Goal: Find specific page/section: Find specific page/section

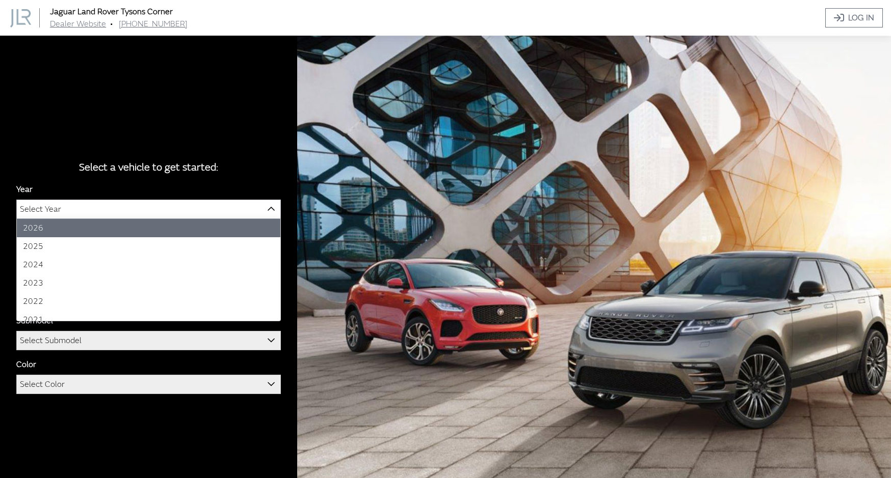
click at [218, 202] on span "Select Year" at bounding box center [148, 209] width 263 height 18
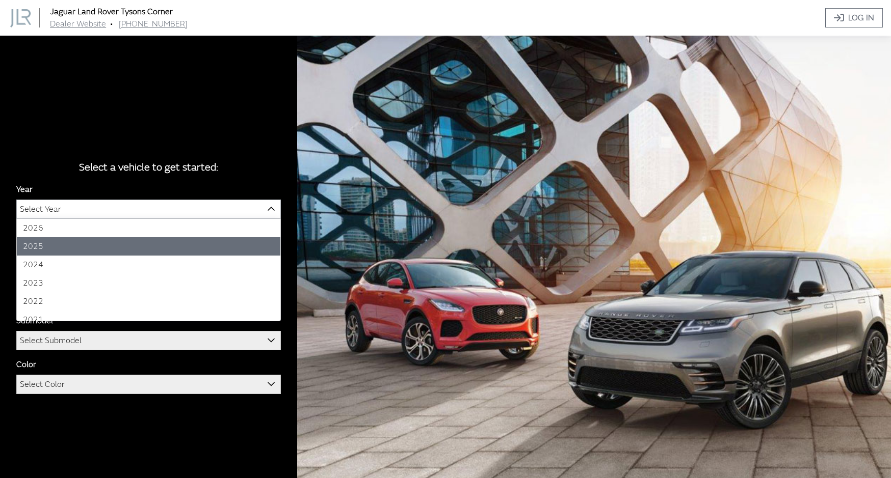
select select "43"
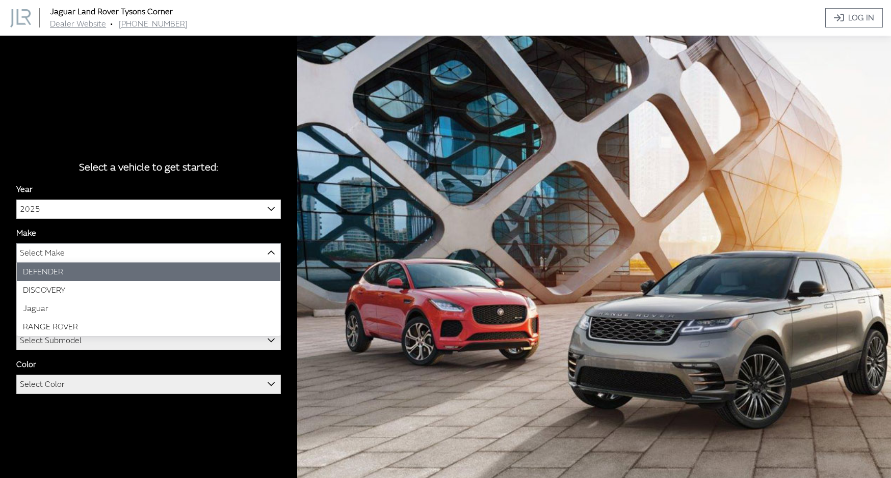
click at [218, 260] on span "Select Make" at bounding box center [148, 253] width 263 height 18
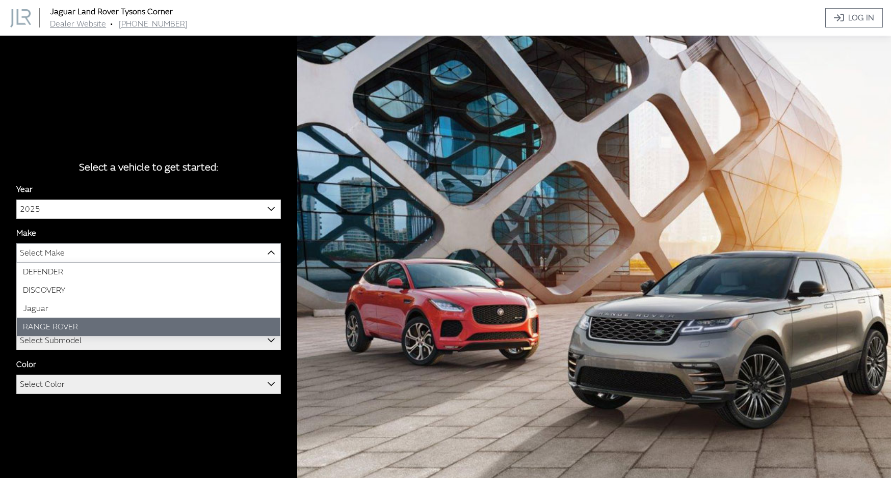
select select "66"
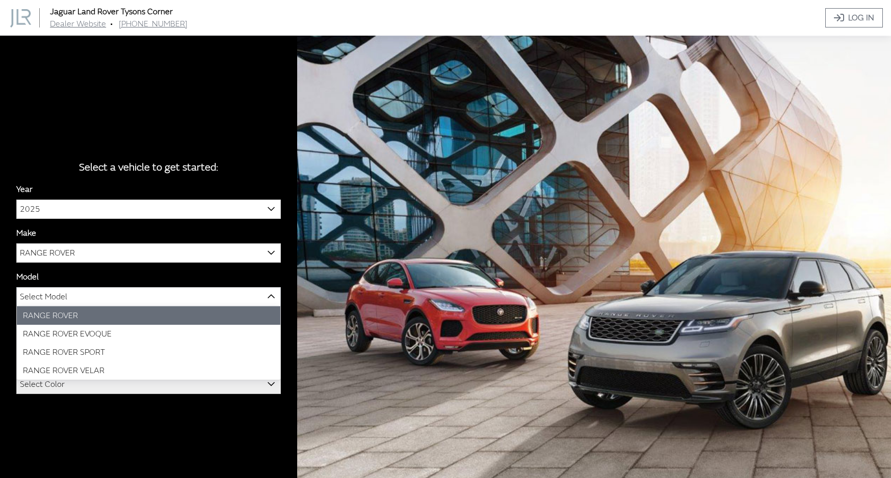
click at [220, 295] on span "Select Model" at bounding box center [148, 297] width 263 height 18
select select "1348"
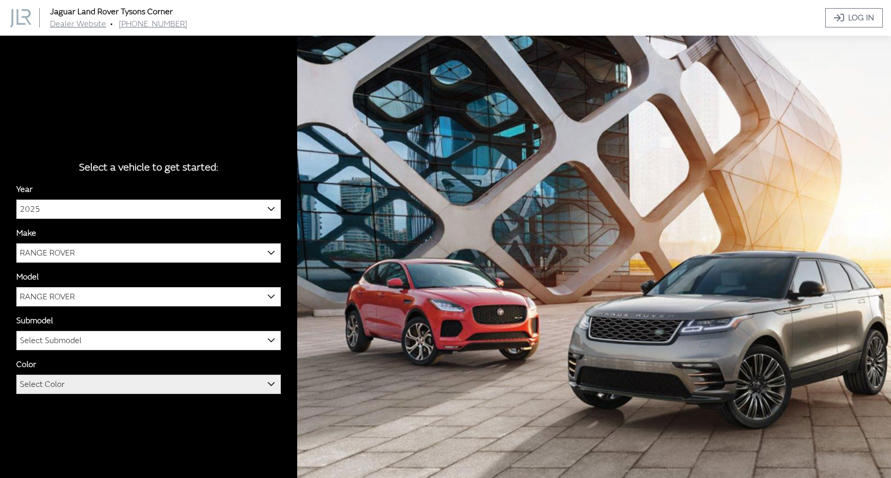
click at [221, 342] on span "Select Submodel" at bounding box center [148, 341] width 263 height 18
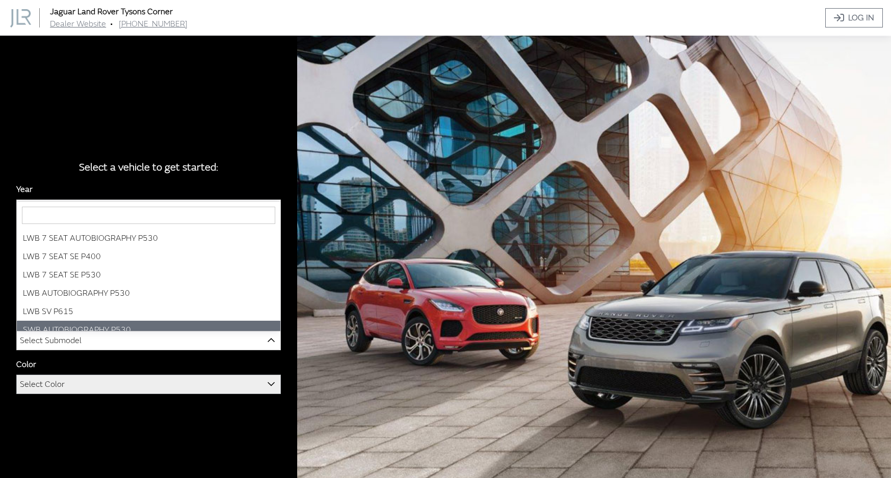
click at [218, 386] on span "Select Color" at bounding box center [148, 385] width 263 height 18
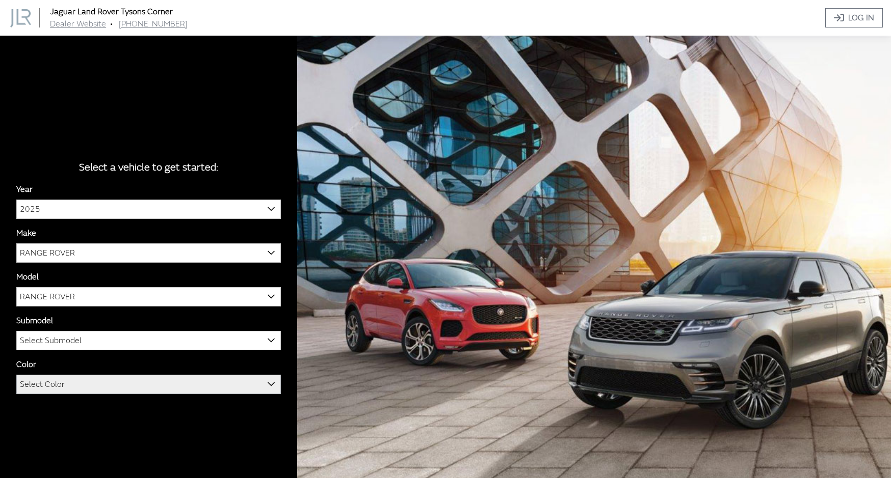
click at [218, 386] on span "Select Color" at bounding box center [148, 385] width 263 height 18
click at [256, 380] on span "Select Color" at bounding box center [148, 385] width 263 height 18
click at [280, 380] on span "Select Color" at bounding box center [148, 384] width 264 height 19
click at [277, 381] on span at bounding box center [271, 384] width 17 height 17
click at [267, 379] on b at bounding box center [267, 379] width 0 height 0
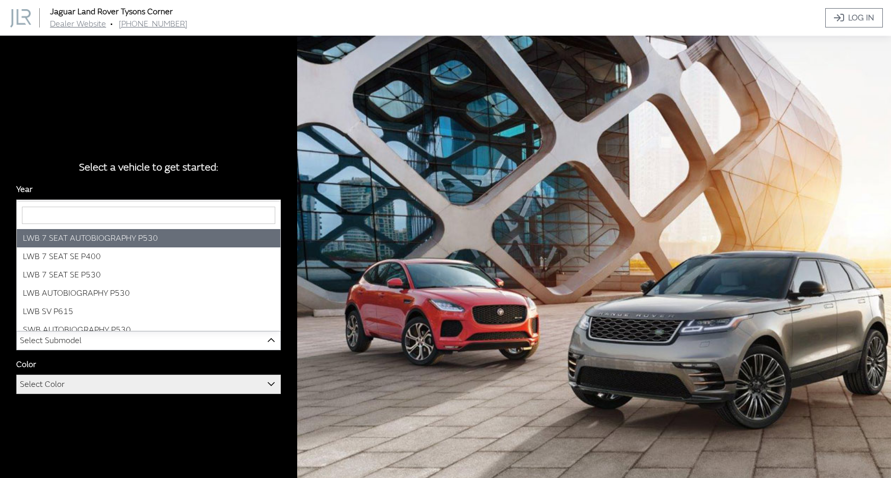
click at [164, 340] on span "Select Submodel" at bounding box center [148, 341] width 263 height 18
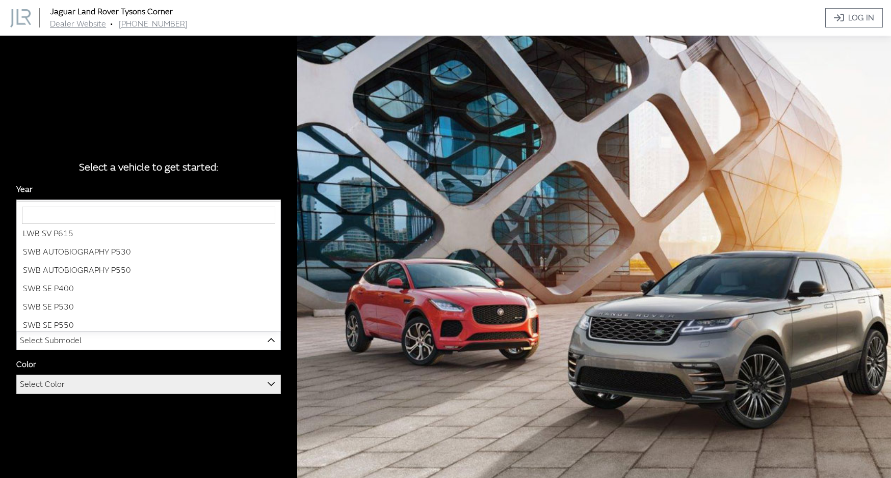
scroll to position [80, 0]
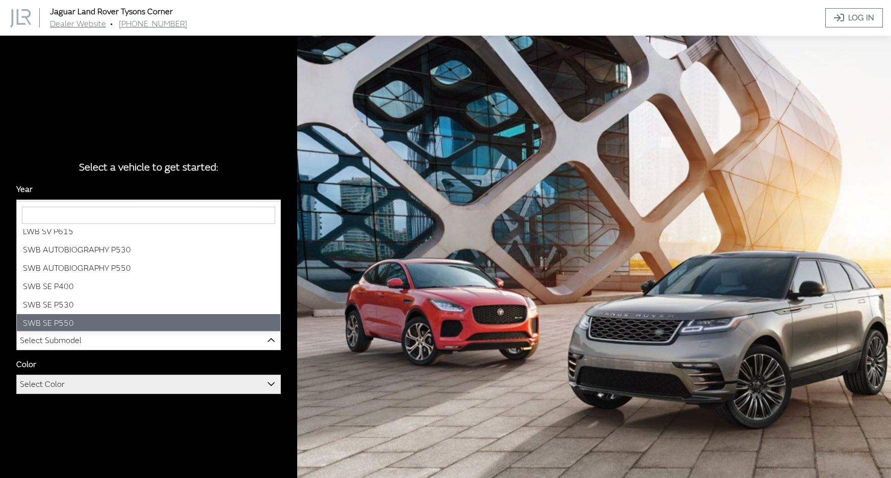
select select "4499"
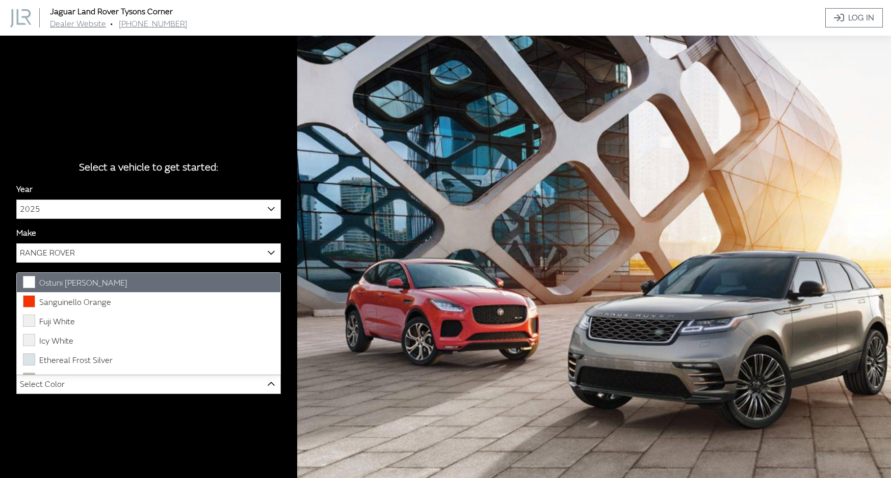
click at [177, 383] on span "Select Color" at bounding box center [148, 385] width 263 height 18
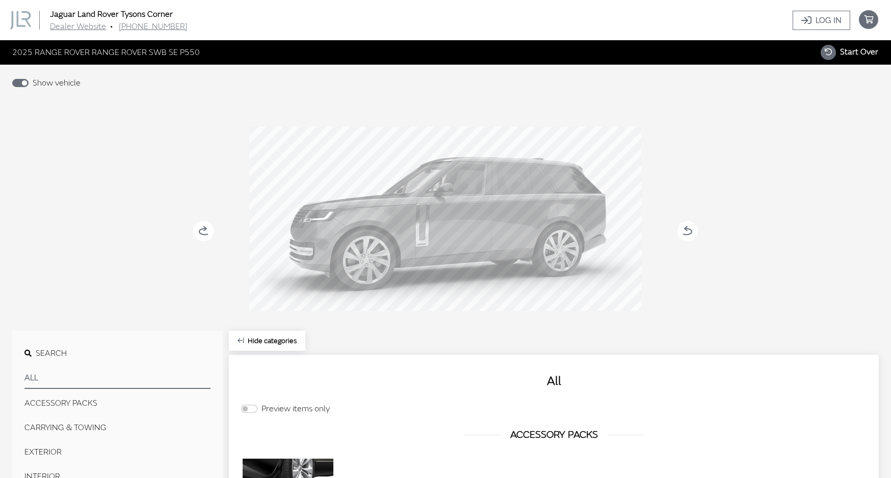
scroll to position [0, 0]
click at [79, 22] on h5 "Dealer Website • [PHONE_NUMBER]" at bounding box center [119, 26] width 138 height 12
click at [82, 27] on link "Dealer Website" at bounding box center [78, 26] width 56 height 10
